Goal: Task Accomplishment & Management: Manage account settings

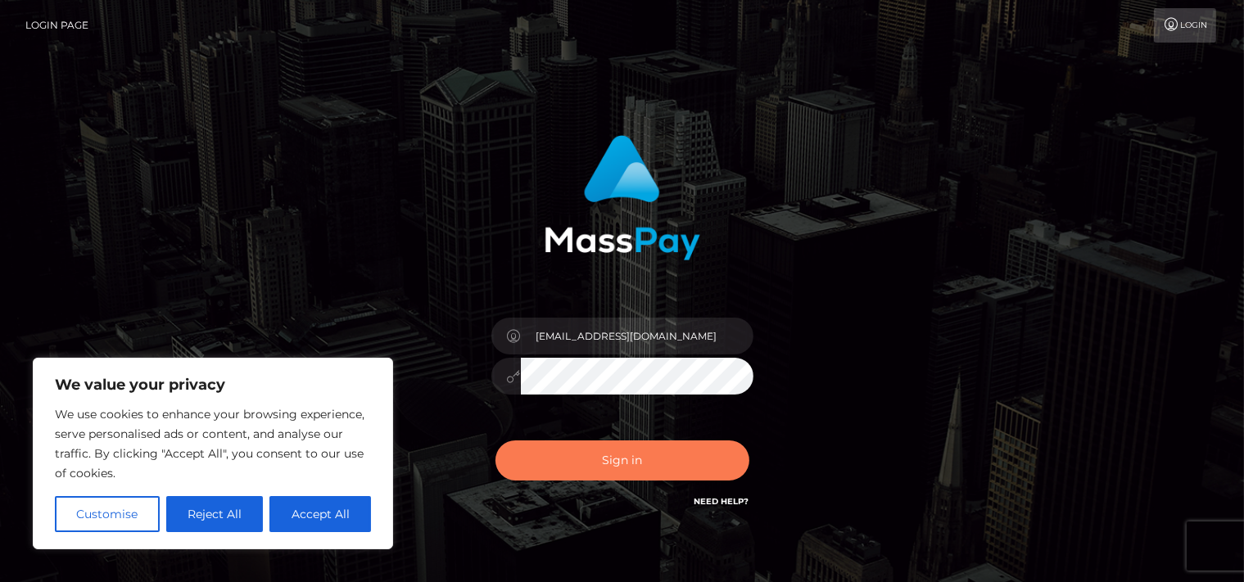
type input "[EMAIL_ADDRESS][DOMAIN_NAME]"
click at [603, 453] on button "Sign in" at bounding box center [622, 461] width 254 height 40
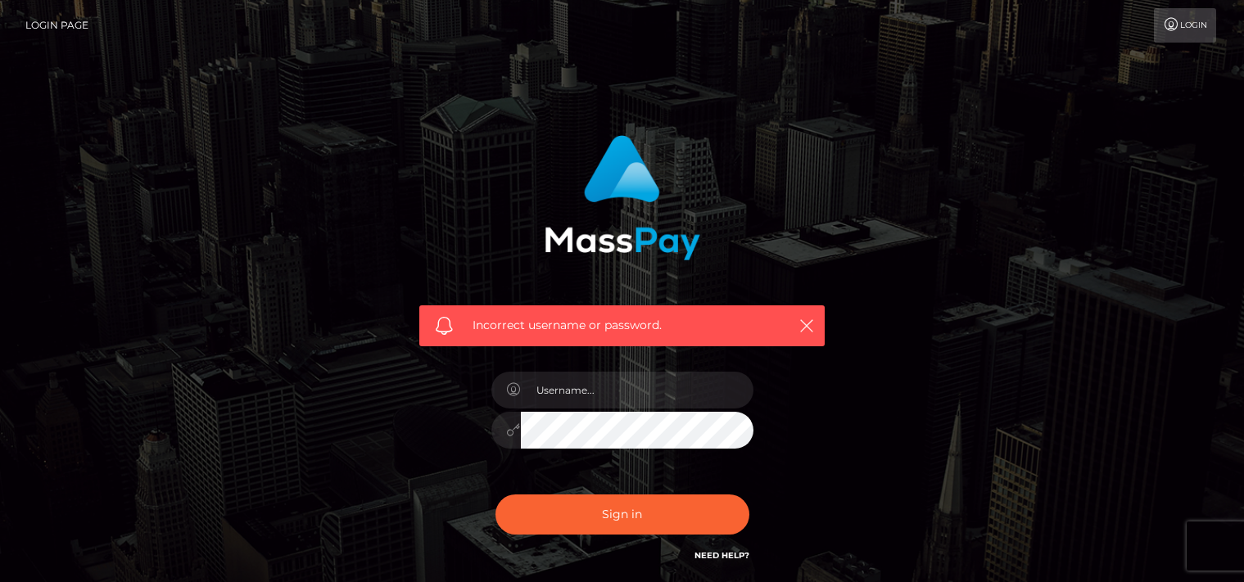
click at [591, 385] on input "text" at bounding box center [637, 390] width 233 height 37
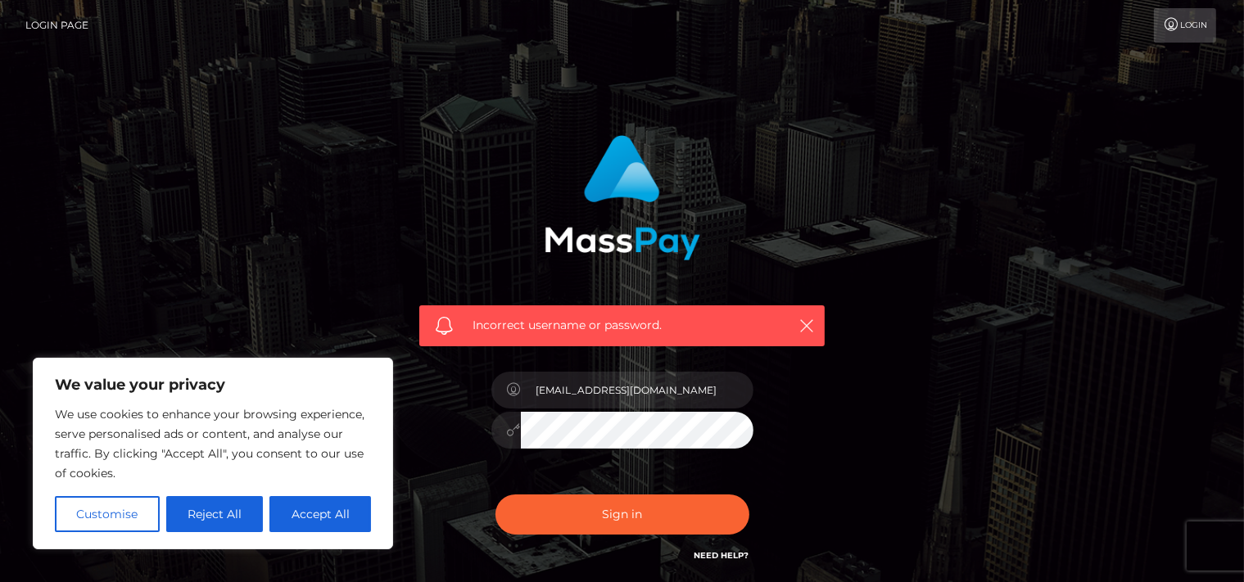
type input "[EMAIL_ADDRESS][DOMAIN_NAME]"
click at [514, 432] on icon at bounding box center [514, 429] width 14 height 13
click at [559, 536] on div "Sign in Need Help?" at bounding box center [622, 521] width 287 height 73
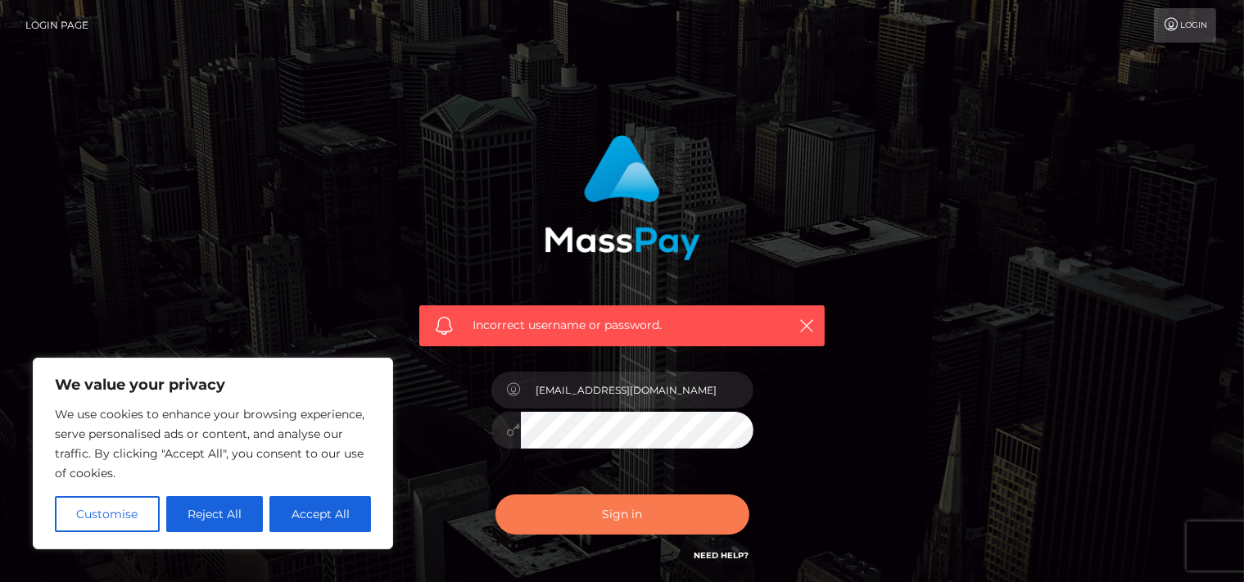
click at [554, 509] on button "Sign in" at bounding box center [622, 515] width 254 height 40
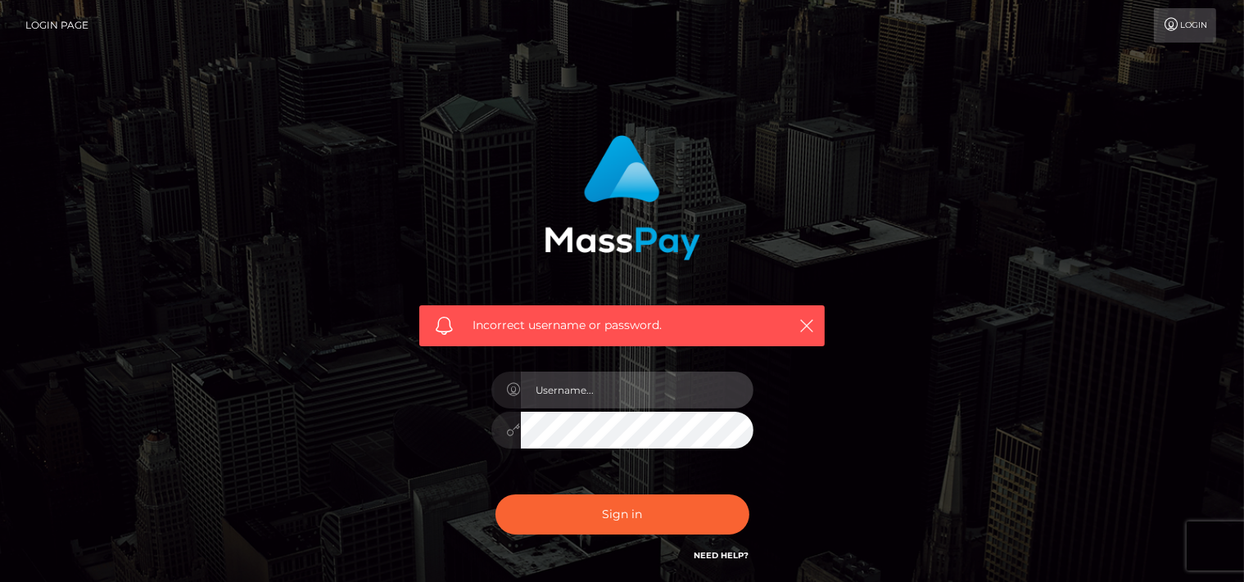
click at [599, 385] on input "text" at bounding box center [637, 390] width 233 height 37
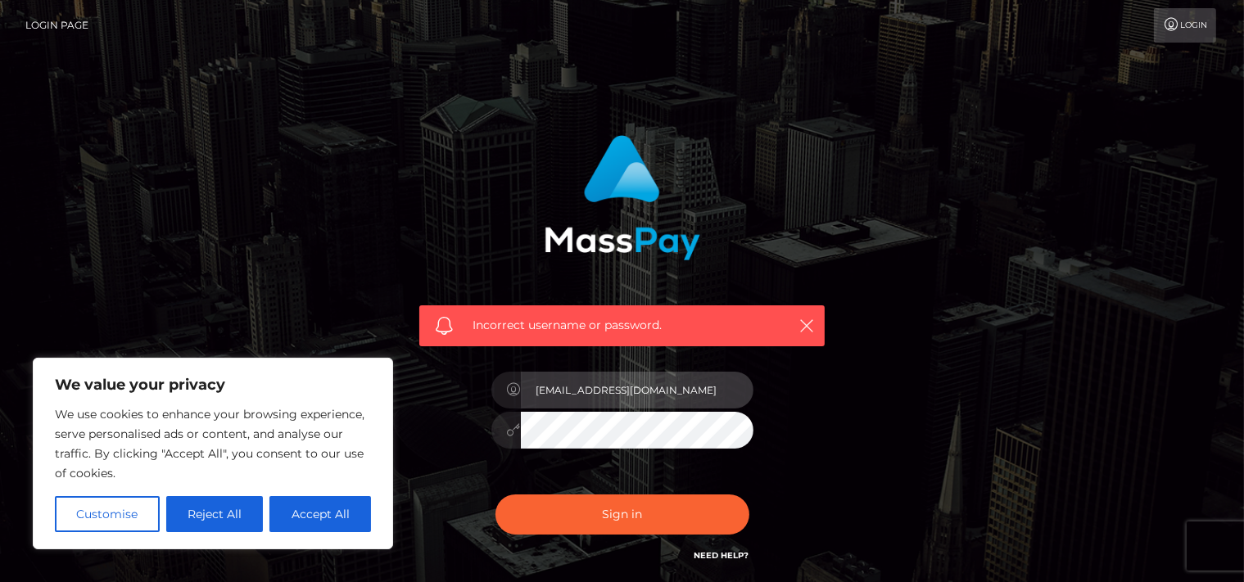
type input "[EMAIL_ADDRESS][DOMAIN_NAME]"
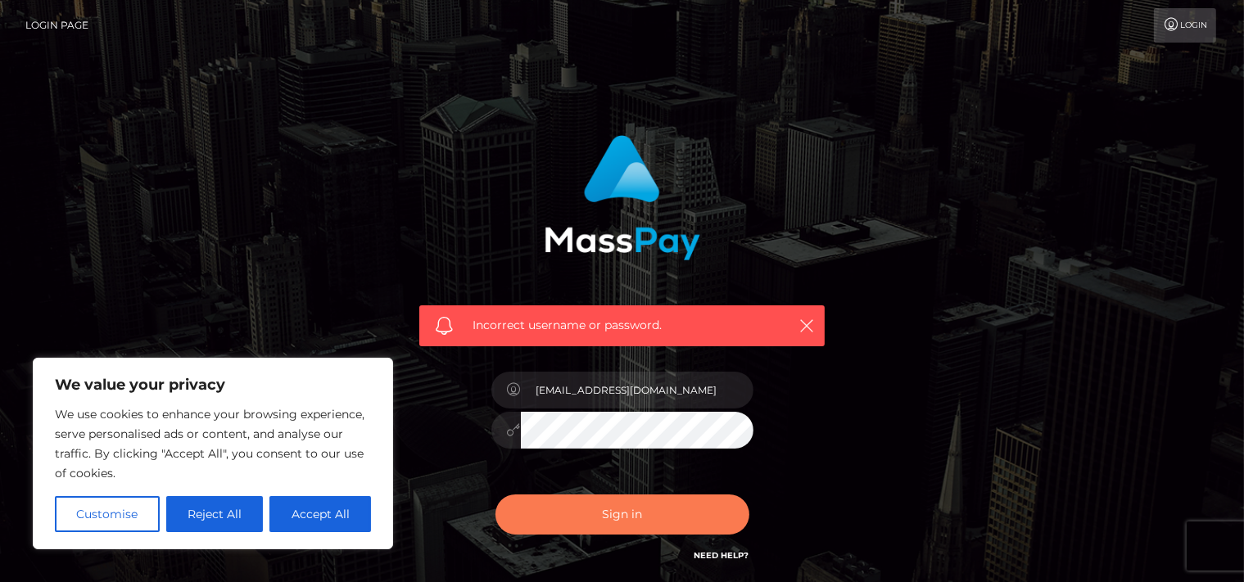
click at [561, 518] on button "Sign in" at bounding box center [622, 515] width 254 height 40
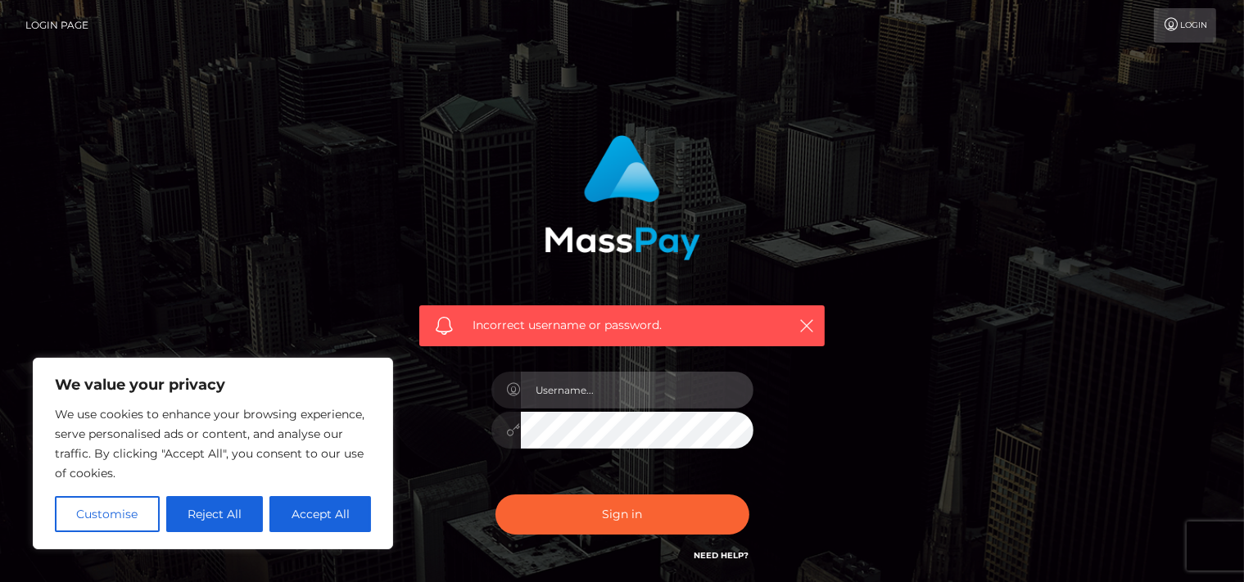
click at [617, 401] on input "text" at bounding box center [637, 390] width 233 height 37
type input "[EMAIL_ADDRESS][DOMAIN_NAME]"
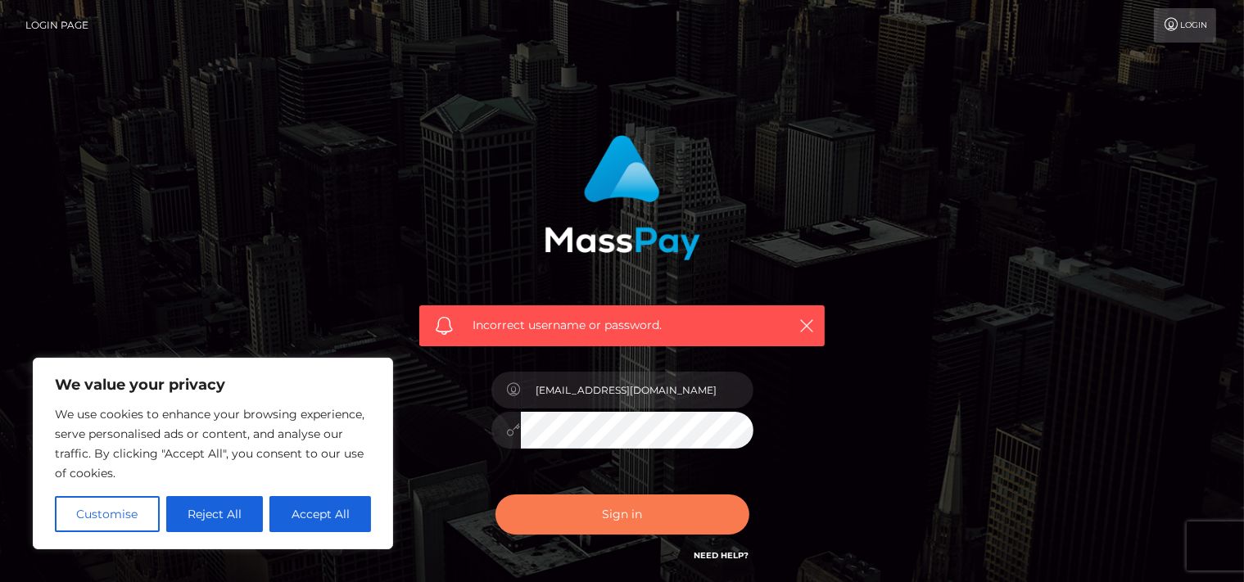
click at [628, 528] on button "Sign in" at bounding box center [622, 515] width 254 height 40
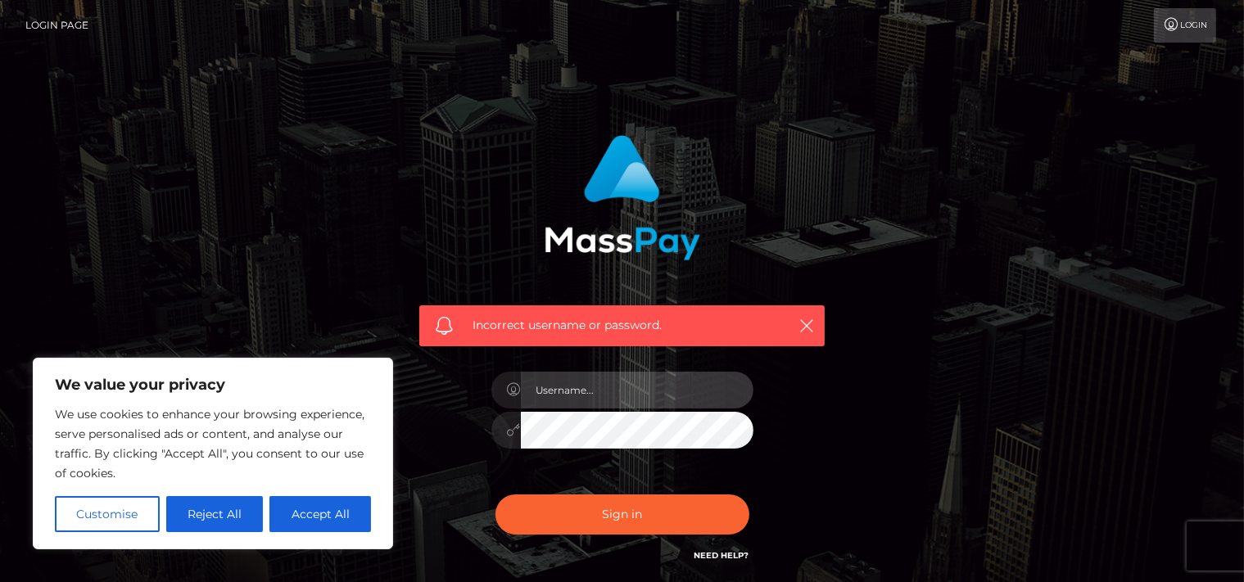
click at [570, 395] on input "text" at bounding box center [637, 390] width 233 height 37
type input "[EMAIL_ADDRESS][DOMAIN_NAME]"
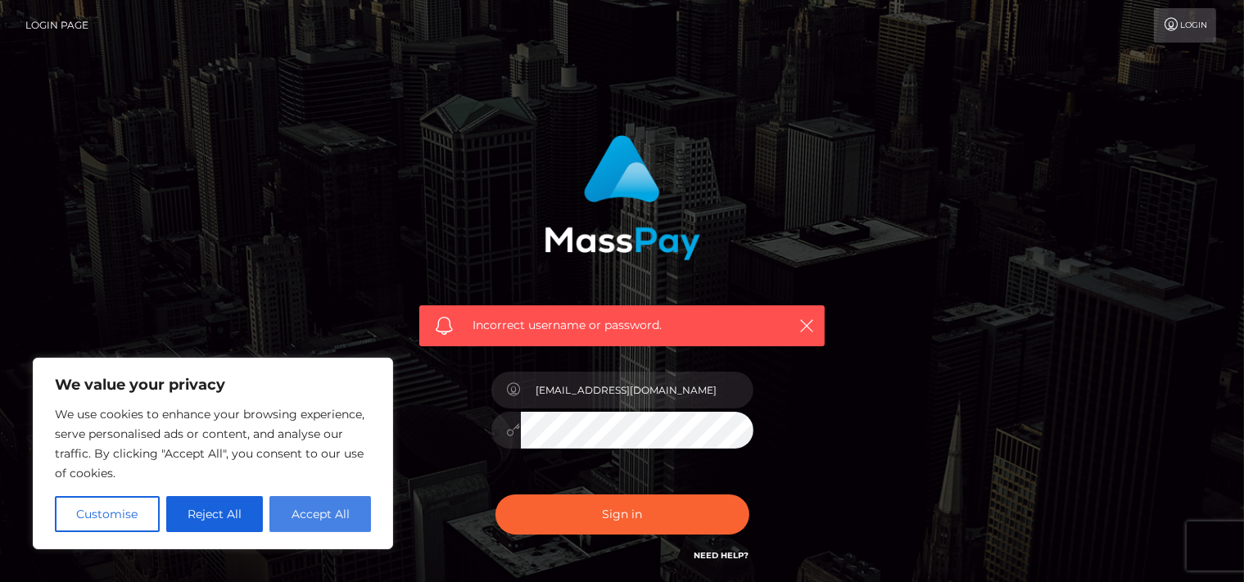
click at [316, 504] on button "Accept All" at bounding box center [320, 514] width 102 height 36
checkbox input "true"
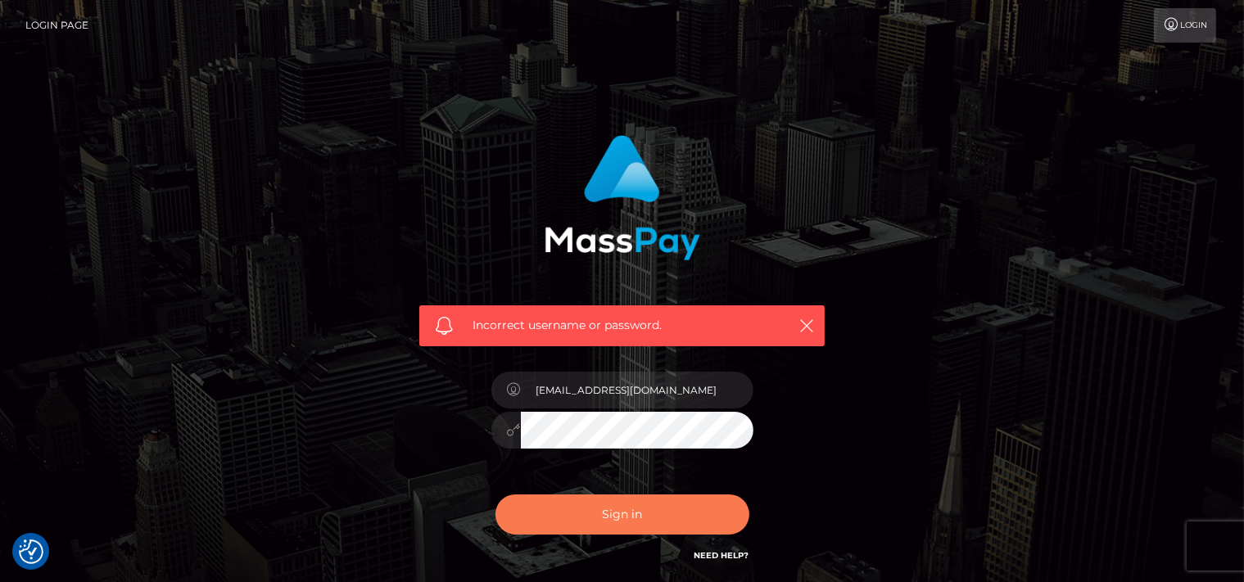
click at [572, 513] on button "Sign in" at bounding box center [622, 515] width 254 height 40
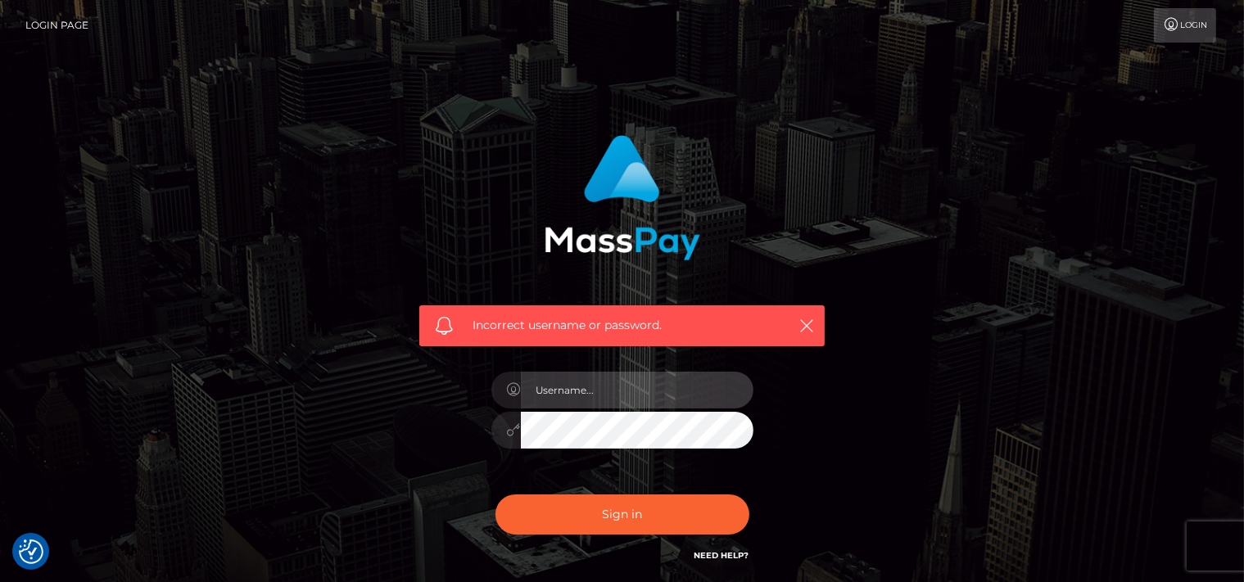
click at [614, 396] on input "text" at bounding box center [637, 390] width 233 height 37
type input "[EMAIL_ADDRESS][DOMAIN_NAME]"
click at [514, 422] on div at bounding box center [505, 430] width 29 height 37
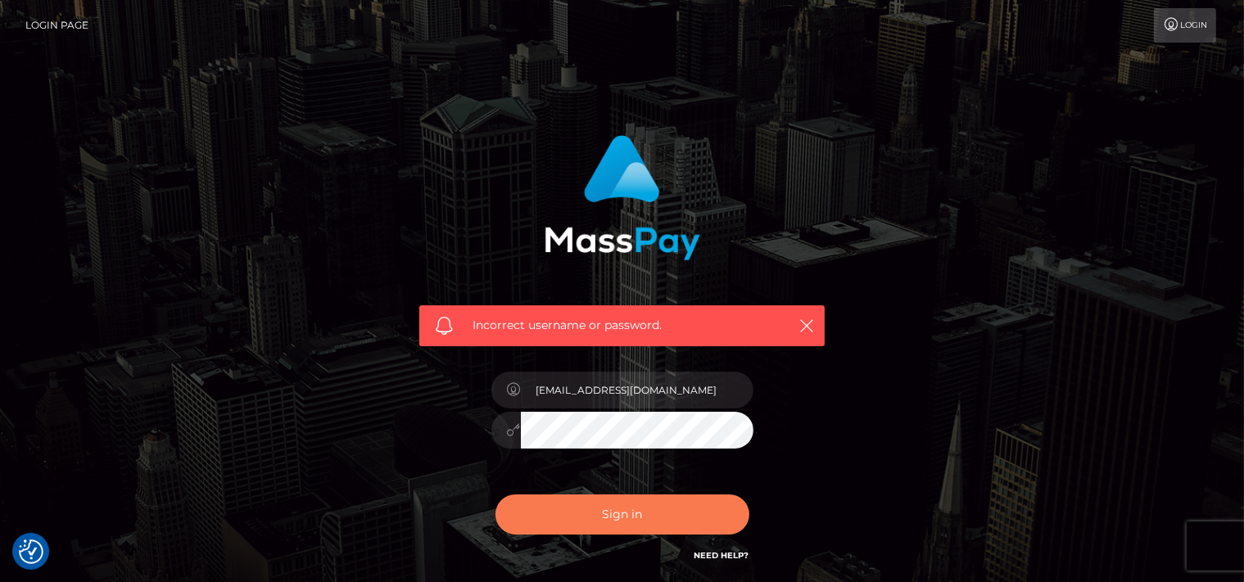
click at [627, 518] on button "Sign in" at bounding box center [622, 515] width 254 height 40
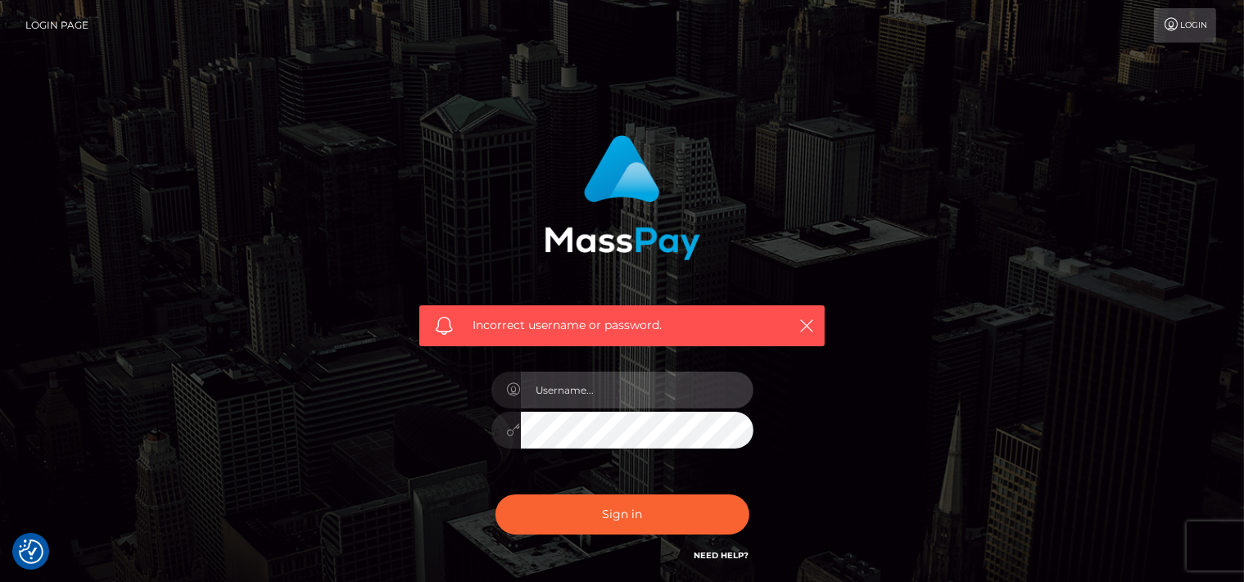
click at [586, 391] on input "text" at bounding box center [637, 390] width 233 height 37
type input "[EMAIL_ADDRESS][DOMAIN_NAME]"
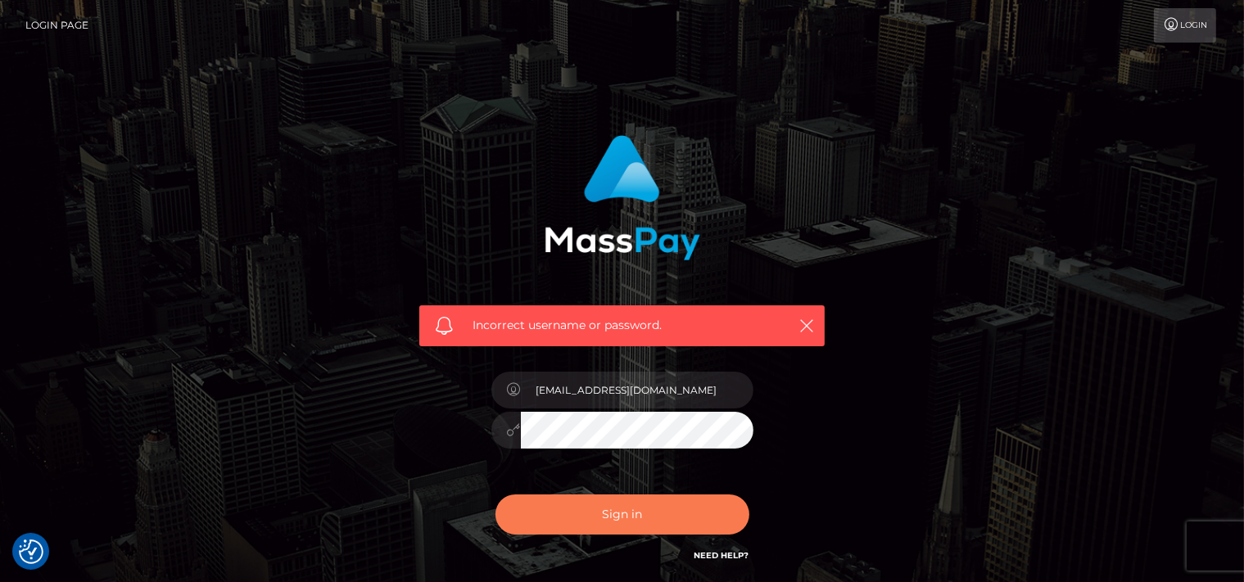
click at [581, 509] on button "Sign in" at bounding box center [622, 515] width 254 height 40
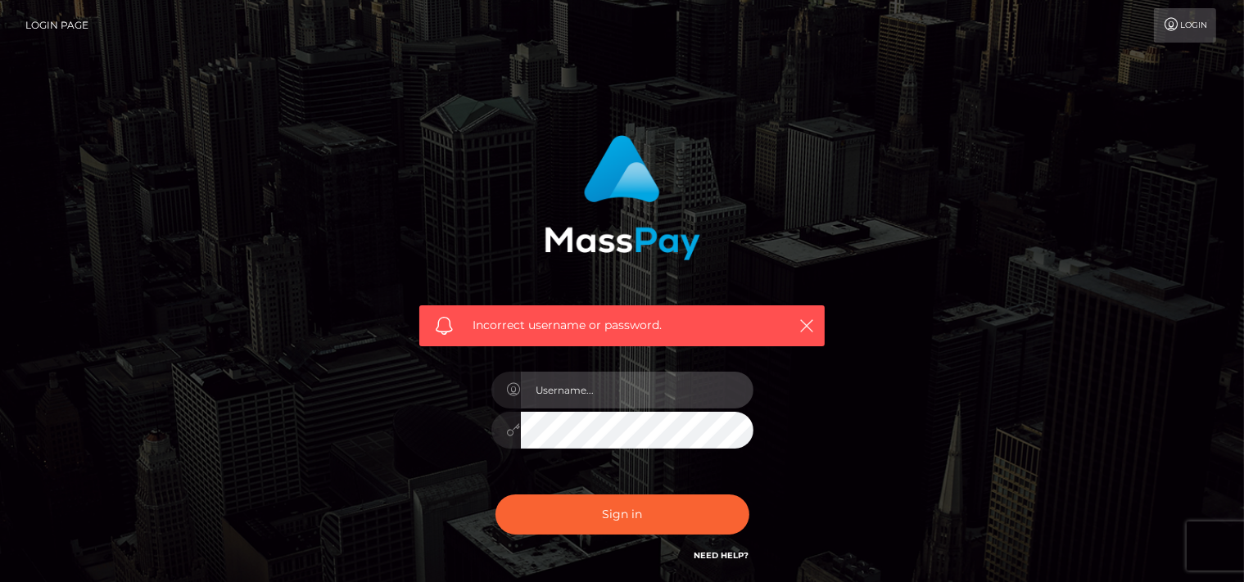
click at [595, 391] on input "text" at bounding box center [637, 390] width 233 height 37
type input "[EMAIL_ADDRESS][DOMAIN_NAME]"
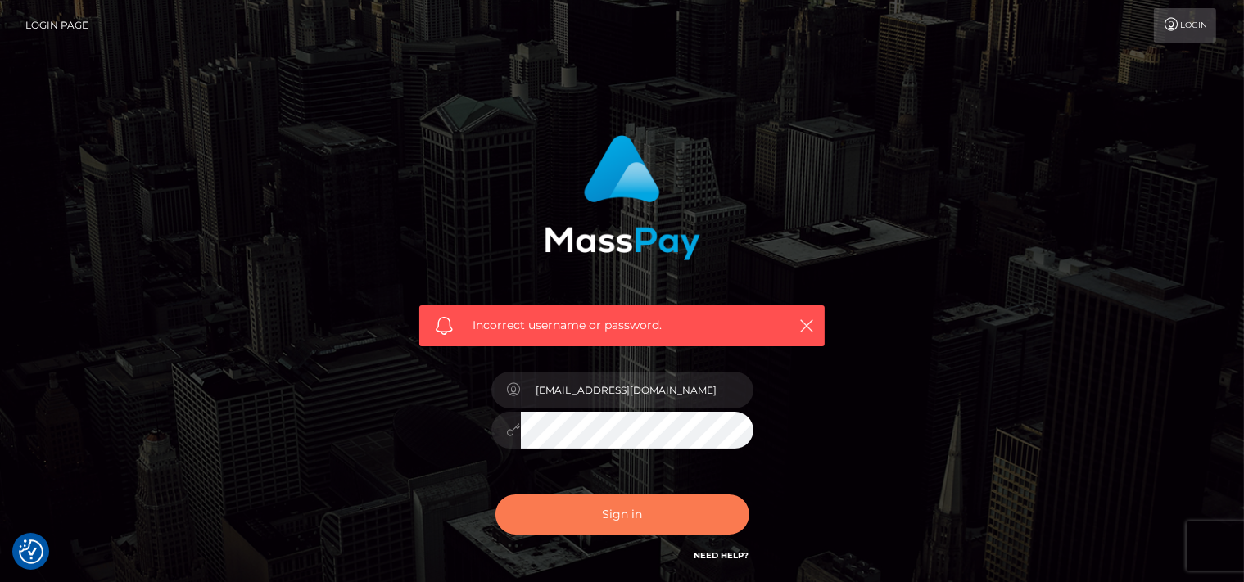
click at [648, 521] on button "Sign in" at bounding box center [622, 515] width 254 height 40
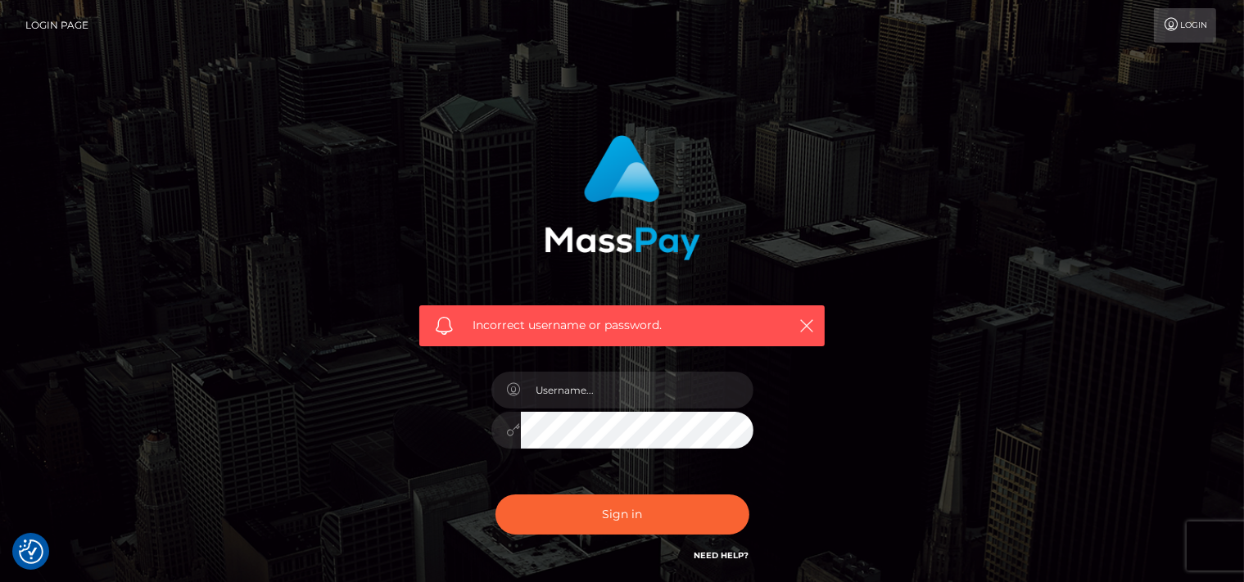
click at [731, 552] on link "Need Help?" at bounding box center [721, 555] width 55 height 11
click at [1184, 30] on link "Login" at bounding box center [1185, 25] width 62 height 34
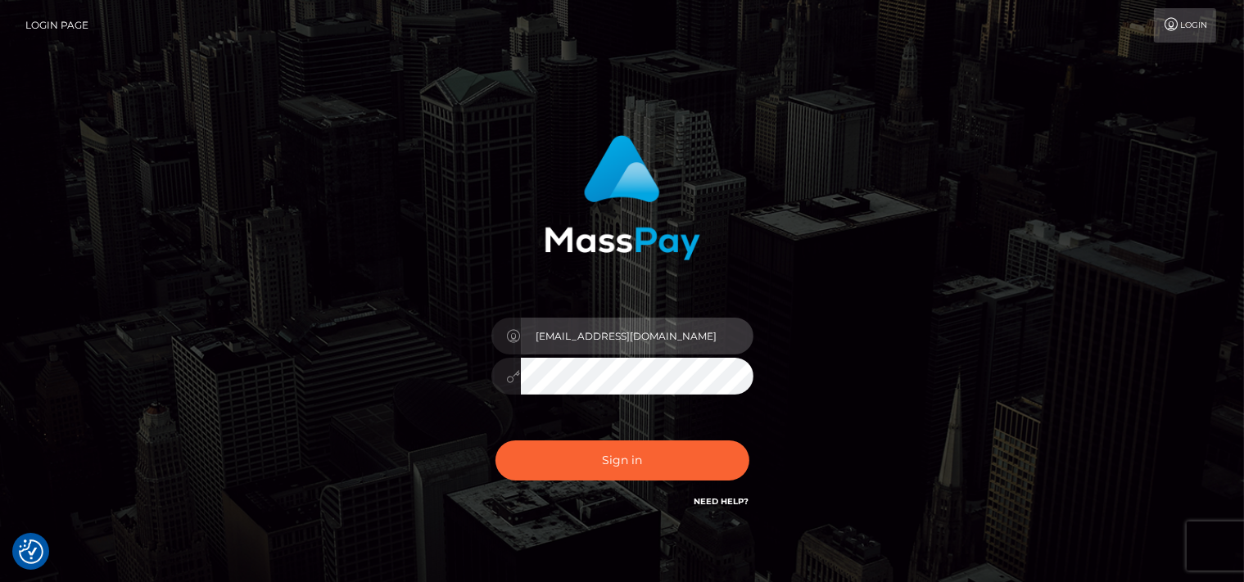
click at [640, 355] on input "[EMAIL_ADDRESS][DOMAIN_NAME]" at bounding box center [637, 336] width 233 height 37
type input "[EMAIL_ADDRESS][DOMAIN_NAME]"
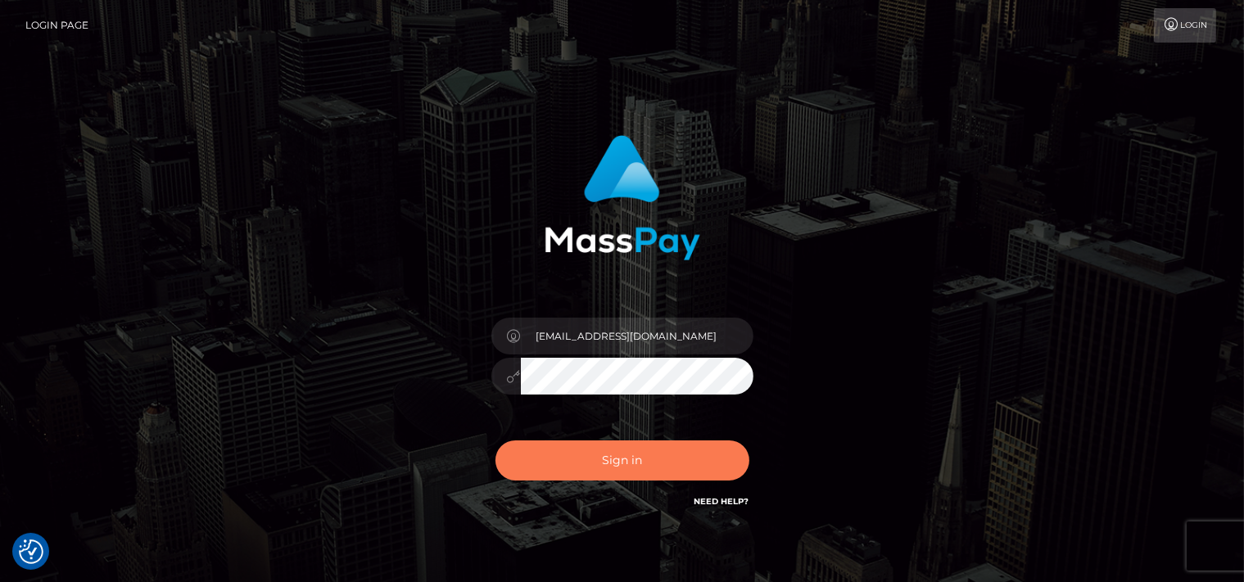
click at [607, 459] on button "Sign in" at bounding box center [622, 461] width 254 height 40
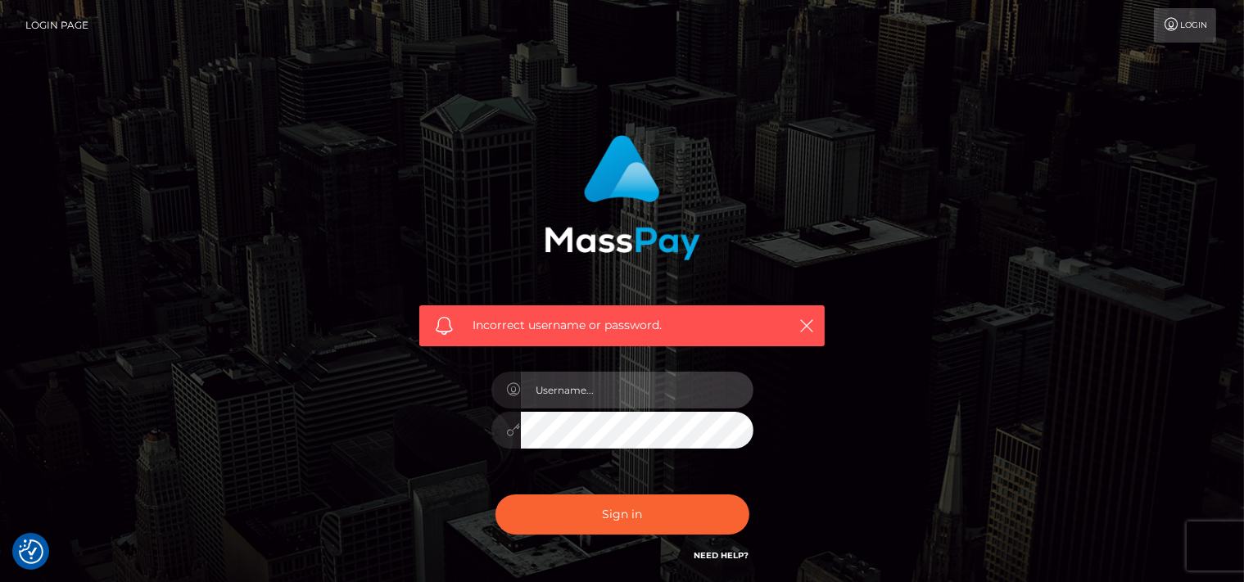
click at [601, 381] on input "text" at bounding box center [637, 390] width 233 height 37
type input "[EMAIL_ADDRESS][DOMAIN_NAME]"
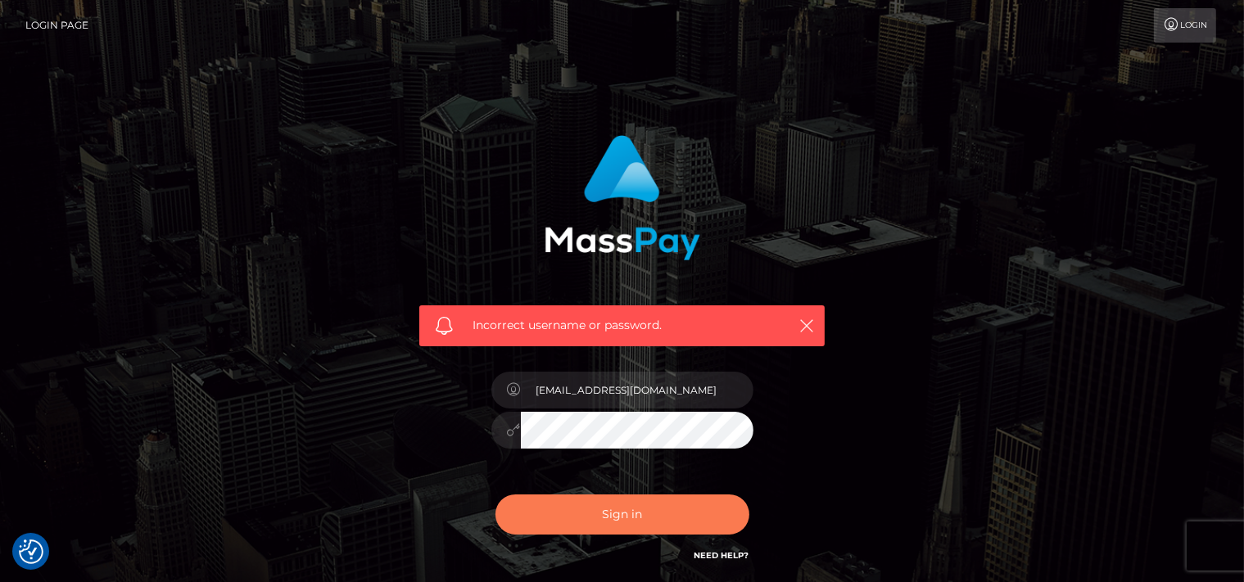
click at [612, 507] on button "Sign in" at bounding box center [622, 515] width 254 height 40
